Goal: Task Accomplishment & Management: Manage account settings

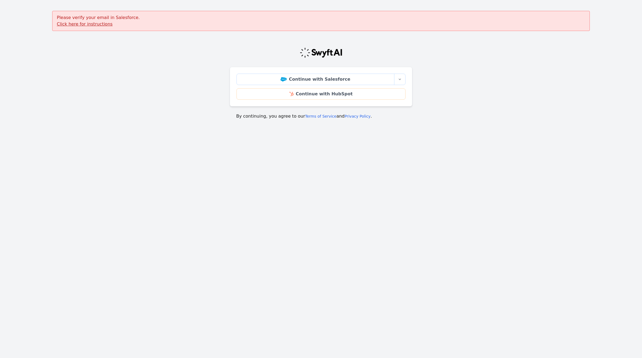
click at [88, 24] on u "Click here for instructions" at bounding box center [85, 23] width 56 height 5
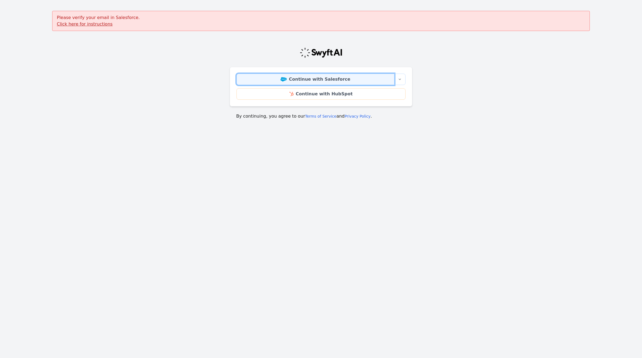
click at [303, 78] on link "Continue with Salesforce" at bounding box center [316, 79] width 158 height 11
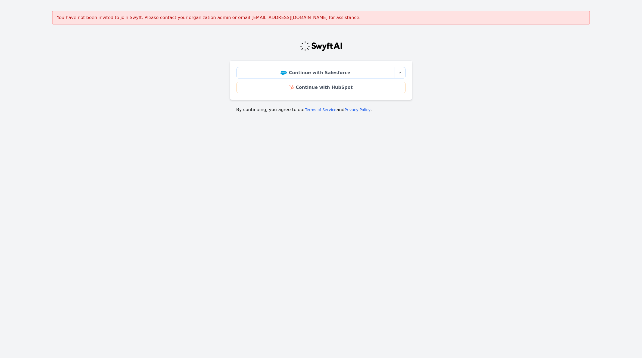
click at [165, 109] on main "You have not been invited to join Swyft. Please contact your organization admin…" at bounding box center [321, 65] width 642 height 109
click at [402, 73] on icon "button" at bounding box center [400, 73] width 4 height 4
click at [370, 87] on link "Continue with Salesforce Sandbox" at bounding box center [367, 88] width 78 height 17
click at [148, 45] on main "You have not been invited to join Swyft. Please contact your organization admin…" at bounding box center [321, 65] width 642 height 109
drag, startPoint x: 511, startPoint y: 79, endPoint x: 504, endPoint y: 72, distance: 10.4
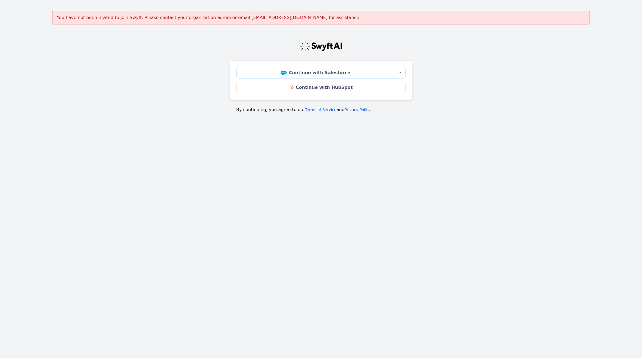
click at [511, 79] on main "You have not been invited to join Swyft. Please contact your organization admin…" at bounding box center [321, 65] width 642 height 109
click at [518, 39] on main "You have not been invited to join Swyft. Please contact your organization admin…" at bounding box center [321, 65] width 642 height 109
drag, startPoint x: 522, startPoint y: 87, endPoint x: 517, endPoint y: 86, distance: 4.7
click at [522, 87] on main "You have not been invited to join Swyft. Please contact your organization admin…" at bounding box center [321, 65] width 642 height 109
